Goal: Check status: Check status

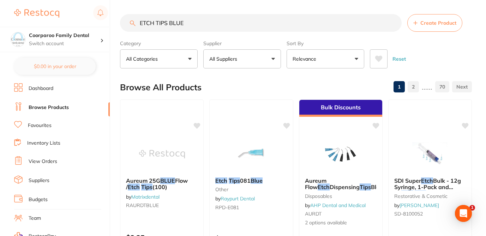
drag, startPoint x: 0, startPoint y: 0, endPoint x: 130, endPoint y: 19, distance: 131.4
click at [130, 19] on input "ETCH TIPS BLUE" at bounding box center [261, 23] width 282 height 18
type input "K FILES - 25MM - 06 VDW"
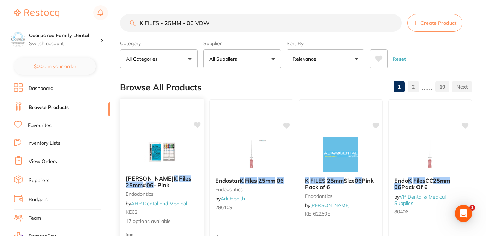
click at [202, 160] on div at bounding box center [162, 152] width 84 height 36
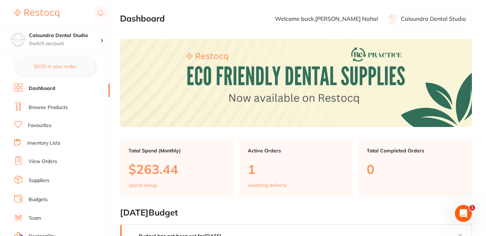
click at [52, 162] on link "View Orders" at bounding box center [43, 161] width 29 height 7
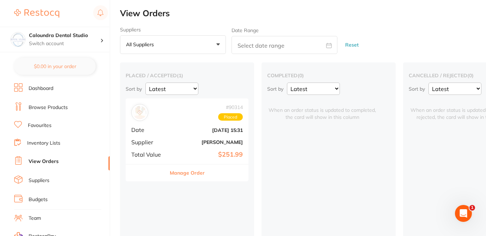
click at [190, 170] on button "Manage Order" at bounding box center [187, 173] width 35 height 17
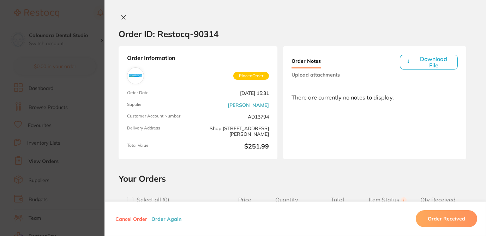
click at [267, 24] on section "Order ID: Restocq- 90314" at bounding box center [296, 34] width 382 height 25
click at [434, 60] on button "Download File" at bounding box center [429, 62] width 58 height 15
click at [121, 16] on icon at bounding box center [124, 17] width 6 height 6
